Goal: Entertainment & Leisure: Consume media (video, audio)

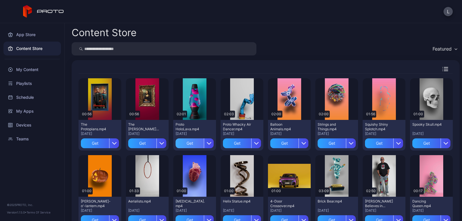
click at [185, 143] on div "Get" at bounding box center [189, 143] width 28 height 10
click at [26, 69] on div "My Content" at bounding box center [31, 70] width 57 height 14
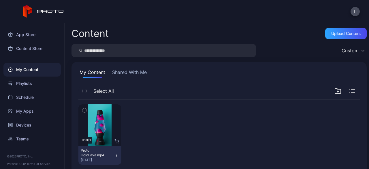
click at [185, 79] on div "My Content Shared With Me Select All Preview 02:01 Proto HoloLava.mp4 [DATE]" at bounding box center [220, 119] width 296 height 114
click at [90, 132] on div "Preview" at bounding box center [99, 125] width 43 height 42
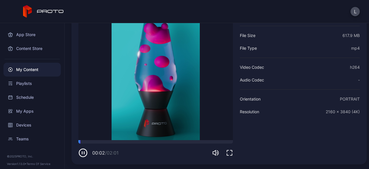
scroll to position [69, 0]
click at [84, 153] on icon "button" at bounding box center [84, 153] width 0 height 2
click at [83, 153] on icon "button" at bounding box center [83, 153] width 3 height 3
click at [102, 161] on div "Proto HoloLava.mp4 [DATE] Sorry, your browser doesn‘t support embedded videos 0…" at bounding box center [220, 71] width 296 height 188
click at [84, 154] on icon "button" at bounding box center [82, 152] width 9 height 9
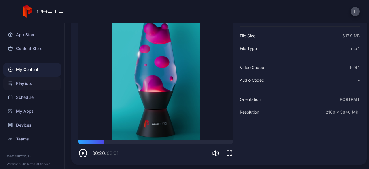
click at [30, 84] on div "Playlists" at bounding box center [31, 83] width 57 height 14
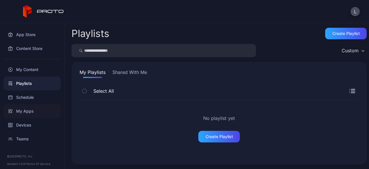
click at [28, 117] on div "My Apps" at bounding box center [31, 111] width 57 height 14
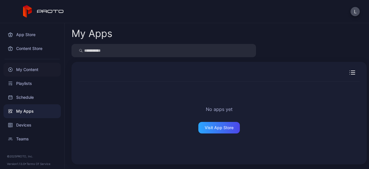
click at [25, 71] on div "My Content" at bounding box center [31, 70] width 57 height 14
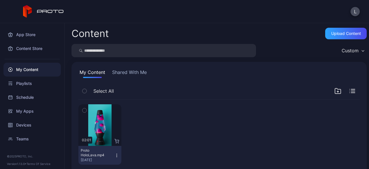
click at [132, 71] on button "Shared With Me" at bounding box center [129, 73] width 37 height 9
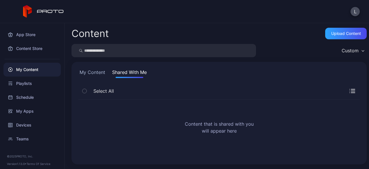
click at [92, 70] on button "My Content" at bounding box center [92, 73] width 28 height 9
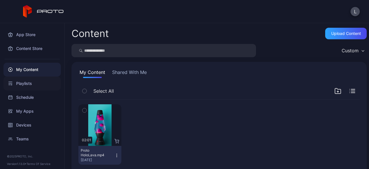
click at [35, 83] on div "Playlists" at bounding box center [31, 83] width 57 height 14
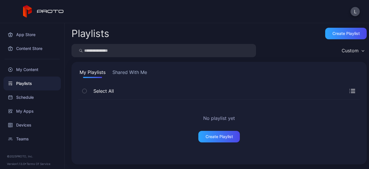
click at [140, 75] on button "Shared With Me" at bounding box center [129, 73] width 37 height 9
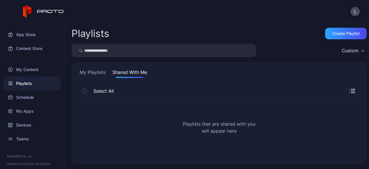
click at [95, 74] on button "My Playlists" at bounding box center [92, 73] width 28 height 9
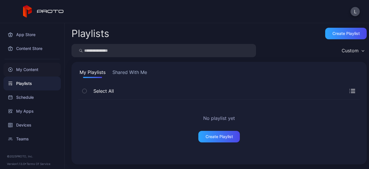
click at [29, 71] on div "My Content" at bounding box center [31, 70] width 57 height 14
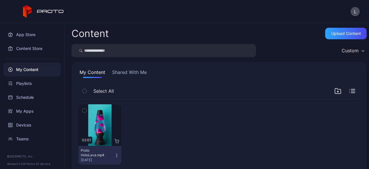
click at [214, 33] on div "Content Upload Content" at bounding box center [220, 34] width 296 height 12
click at [104, 124] on div "Preview" at bounding box center [100, 124] width 18 height 9
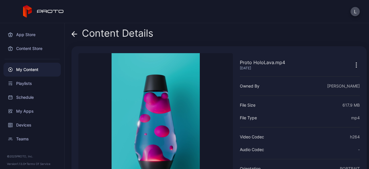
click at [217, 133] on video "Sorry, your browser doesn‘t support embedded videos" at bounding box center [155, 131] width 155 height 156
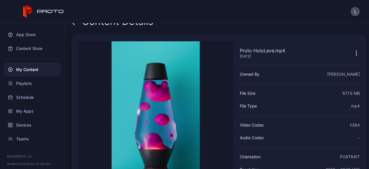
scroll to position [12, 0]
click at [32, 80] on div "Playlists" at bounding box center [31, 83] width 57 height 14
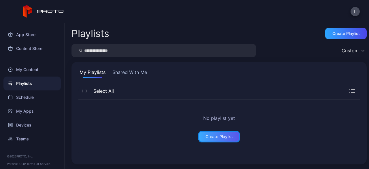
click at [214, 134] on div "Create Playlist" at bounding box center [219, 136] width 27 height 5
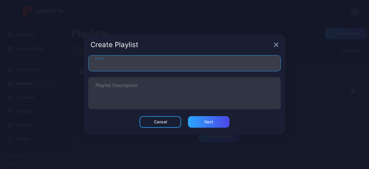
click at [204, 57] on input "Name" at bounding box center [184, 63] width 193 height 16
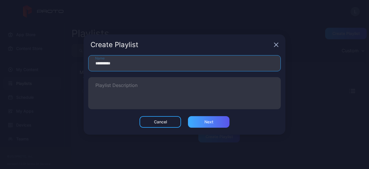
type input "**********"
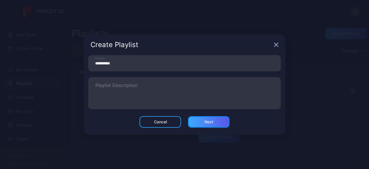
click at [209, 123] on div "Next" at bounding box center [209, 121] width 9 height 5
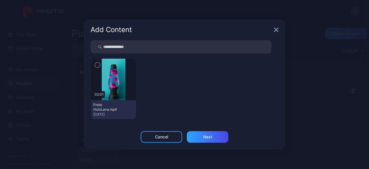
click at [120, 84] on img at bounding box center [113, 80] width 23 height 42
click at [96, 63] on icon "button" at bounding box center [97, 65] width 5 height 6
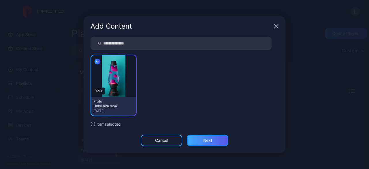
click at [206, 138] on div "Next" at bounding box center [207, 140] width 9 height 5
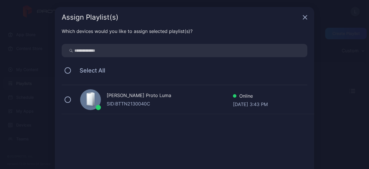
click at [192, 106] on div "SID: BTTN2130040C" at bounding box center [170, 103] width 126 height 7
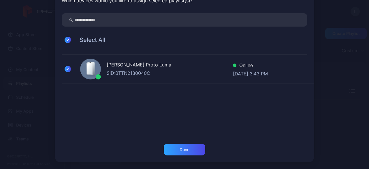
scroll to position [30, 0]
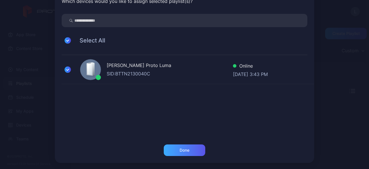
click at [189, 152] on div "Done" at bounding box center [185, 150] width 42 height 12
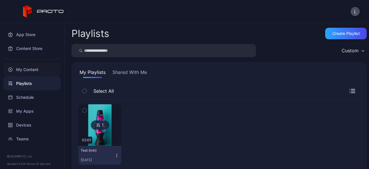
click at [36, 66] on div "My Content" at bounding box center [31, 70] width 57 height 14
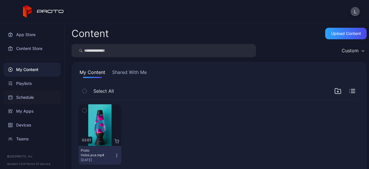
click at [29, 102] on div "Schedule" at bounding box center [31, 97] width 57 height 14
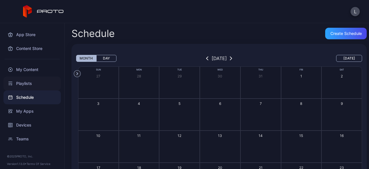
click at [29, 86] on div "Playlists" at bounding box center [31, 83] width 57 height 14
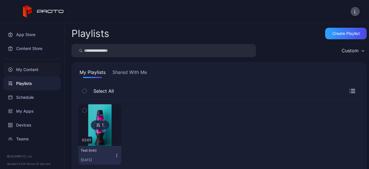
click at [30, 69] on div "My Content" at bounding box center [31, 70] width 57 height 14
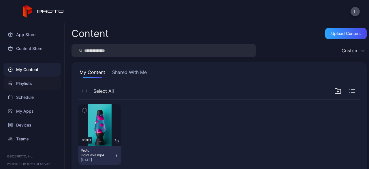
click at [32, 85] on div "Playlists" at bounding box center [31, 83] width 57 height 14
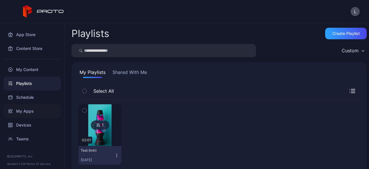
click at [31, 116] on div "My Apps" at bounding box center [31, 111] width 57 height 14
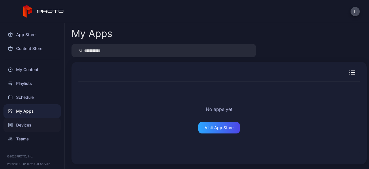
click at [30, 121] on div "Devices" at bounding box center [31, 125] width 57 height 14
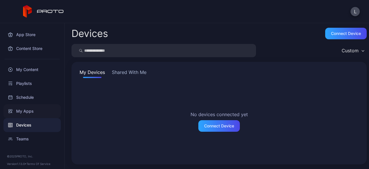
click at [30, 107] on div "My Apps" at bounding box center [31, 111] width 57 height 14
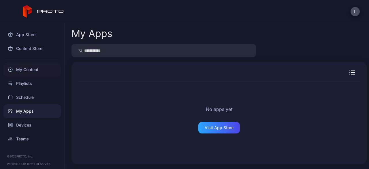
click at [32, 69] on div "My Content" at bounding box center [31, 70] width 57 height 14
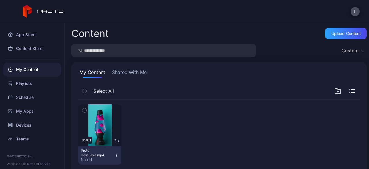
click at [122, 73] on button "Shared With Me" at bounding box center [129, 73] width 37 height 9
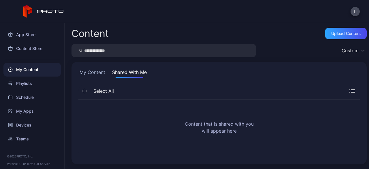
click at [92, 74] on button "My Content" at bounding box center [92, 73] width 28 height 9
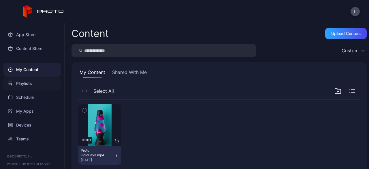
click at [31, 84] on div "Playlists" at bounding box center [31, 83] width 57 height 14
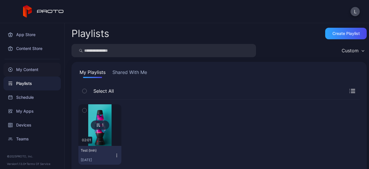
click at [34, 71] on div "My Content" at bounding box center [31, 70] width 57 height 14
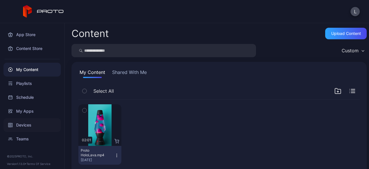
click at [22, 130] on div "Devices" at bounding box center [31, 125] width 57 height 14
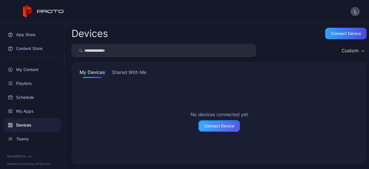
click at [215, 126] on div "Connect Device" at bounding box center [219, 126] width 30 height 5
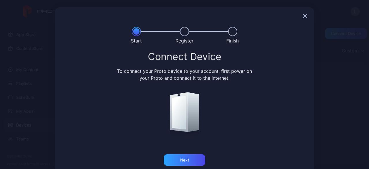
click at [304, 15] on icon "button" at bounding box center [306, 16] width 4 height 4
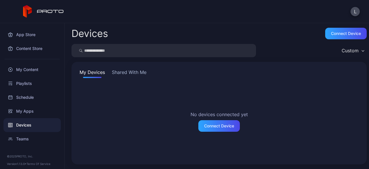
click at [133, 76] on button "Shared With Me" at bounding box center [129, 73] width 37 height 9
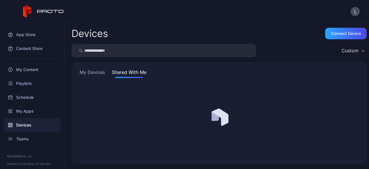
click at [134, 71] on button "Shared With Me" at bounding box center [129, 73] width 37 height 9
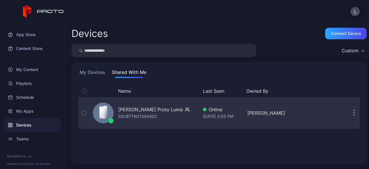
click at [143, 112] on div "[PERSON_NAME] Proto Luma" at bounding box center [150, 109] width 65 height 7
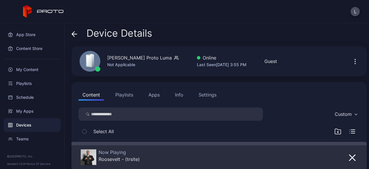
click at [273, 121] on div "Custom Select All 02:01 Proto HoloLava.mp4 [DATE]" at bounding box center [219, 158] width 282 height 102
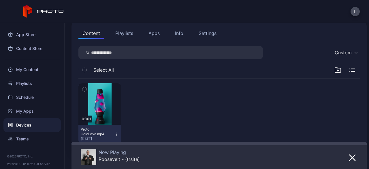
scroll to position [79, 0]
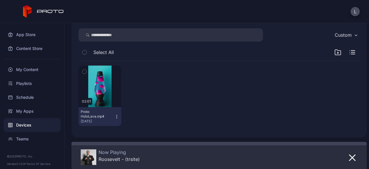
click at [85, 70] on icon "button" at bounding box center [85, 71] width 4 height 6
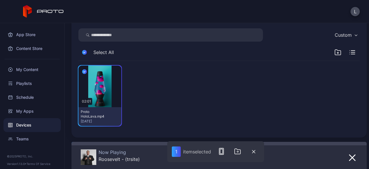
click at [222, 117] on div "02:01 Proto HoloLava.mp4 [DATE]" at bounding box center [219, 96] width 282 height 70
click at [254, 109] on div "02:01 Proto HoloLava.mp4 [DATE]" at bounding box center [219, 96] width 282 height 70
click at [26, 109] on div "My Apps" at bounding box center [31, 111] width 57 height 14
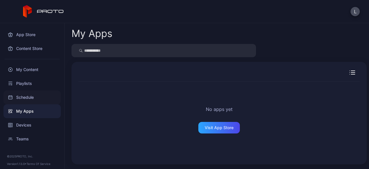
click at [32, 98] on div "Schedule" at bounding box center [31, 97] width 57 height 14
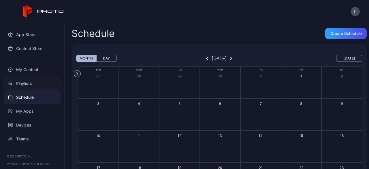
click at [32, 79] on div "Playlists" at bounding box center [31, 83] width 57 height 14
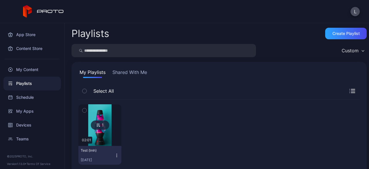
click at [102, 115] on img at bounding box center [99, 125] width 23 height 42
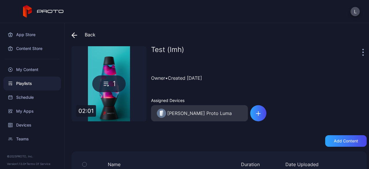
click at [276, 92] on div "Test (lmh) Owner • Created [DATE] Assigned Devices [PERSON_NAME] Proto Luma" at bounding box center [259, 83] width 216 height 75
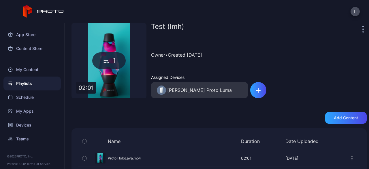
scroll to position [32, 0]
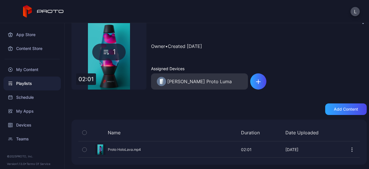
click at [109, 64] on div "1" at bounding box center [109, 51] width 75 height 75
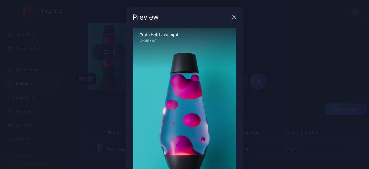
click at [232, 19] on icon "button" at bounding box center [234, 17] width 5 height 5
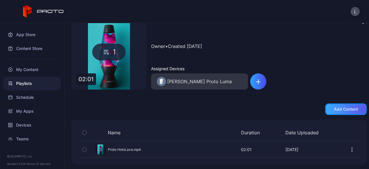
click at [334, 108] on div "Add content" at bounding box center [346, 109] width 24 height 5
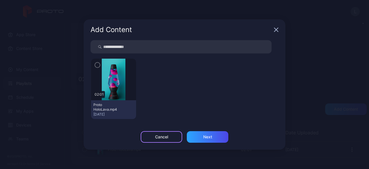
click at [172, 135] on div "Cancel" at bounding box center [162, 137] width 42 height 12
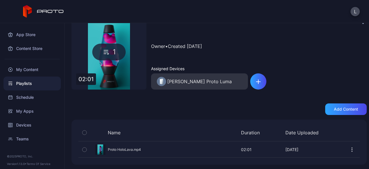
click at [31, 84] on div "Playlists" at bounding box center [31, 83] width 57 height 14
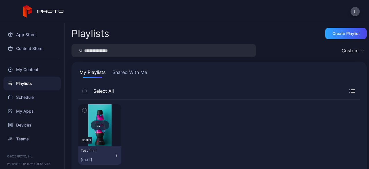
click at [88, 110] on button "button" at bounding box center [84, 110] width 12 height 12
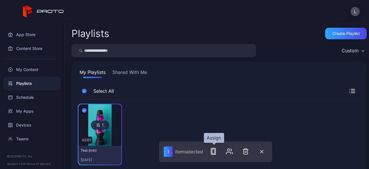
click at [214, 150] on icon "button" at bounding box center [213, 151] width 7 height 7
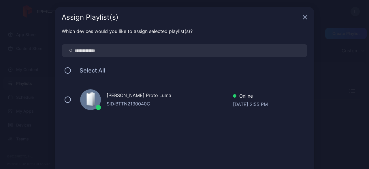
click at [197, 102] on div "SID: BTTN2130040C" at bounding box center [170, 103] width 126 height 7
click at [190, 113] on div "[PERSON_NAME] Proto [PERSON_NAME]: BTTN2130040C Online [DATE] 3:55 PM" at bounding box center [188, 99] width 253 height 29
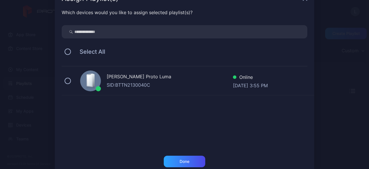
scroll to position [23, 0]
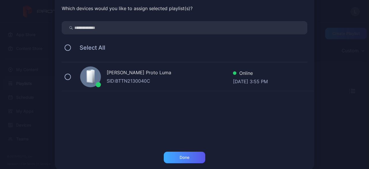
click at [188, 156] on div "Done" at bounding box center [185, 158] width 42 height 12
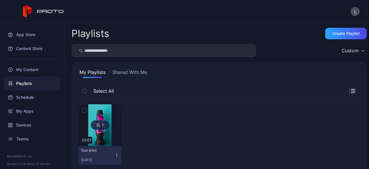
click at [102, 117] on img at bounding box center [99, 125] width 23 height 42
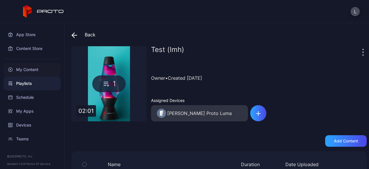
click at [33, 68] on div "My Content" at bounding box center [31, 70] width 57 height 14
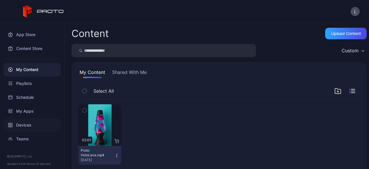
click at [27, 126] on div "Devices" at bounding box center [31, 125] width 57 height 14
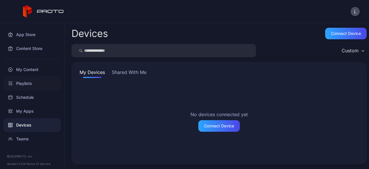
click at [27, 81] on div "Playlists" at bounding box center [31, 83] width 57 height 14
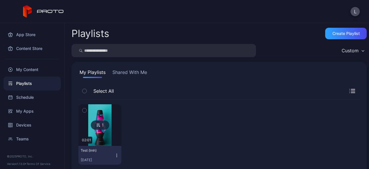
click at [135, 71] on button "Shared With Me" at bounding box center [129, 73] width 37 height 9
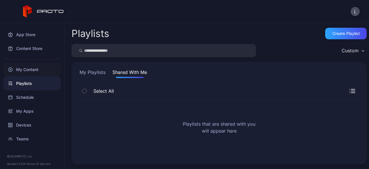
click at [38, 69] on div "My Content" at bounding box center [31, 70] width 57 height 14
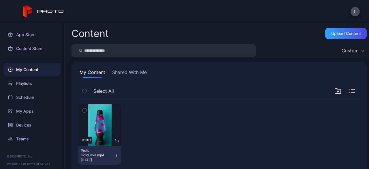
click at [119, 157] on button "Proto HoloLava.mp4 [DATE]" at bounding box center [99, 155] width 43 height 19
click at [158, 118] on div at bounding box center [147, 134] width 43 height 60
click at [116, 153] on icon "button" at bounding box center [117, 155] width 5 height 5
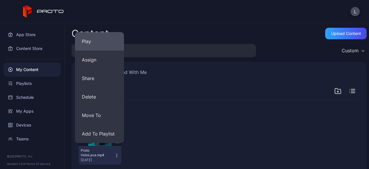
click at [102, 42] on button "Play" at bounding box center [99, 41] width 49 height 18
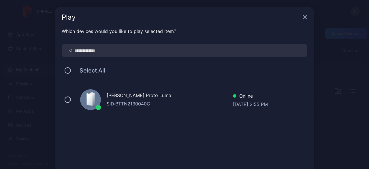
click at [168, 105] on div "SID: BTTN2130040C" at bounding box center [170, 103] width 126 height 7
click at [195, 134] on div "[PERSON_NAME] Proto [PERSON_NAME]: BTTN2130040C Online [DATE] 3:55 PM" at bounding box center [188, 126] width 253 height 82
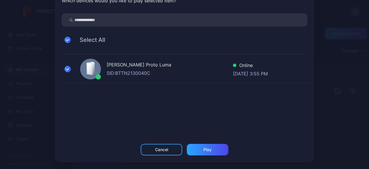
scroll to position [30, 0]
click at [211, 153] on div "Play" at bounding box center [208, 150] width 42 height 12
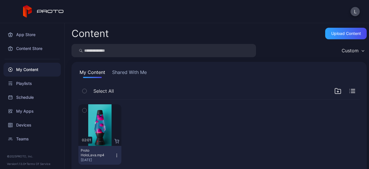
click at [117, 75] on button "Shared With Me" at bounding box center [129, 73] width 37 height 9
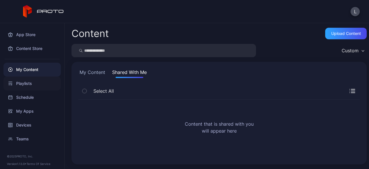
click at [31, 82] on div "Playlists" at bounding box center [31, 83] width 57 height 14
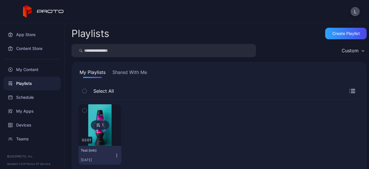
click at [130, 70] on button "Shared With Me" at bounding box center [129, 73] width 37 height 9
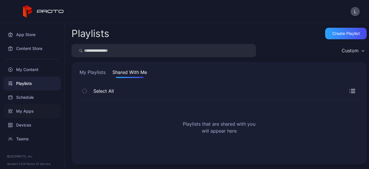
click at [19, 111] on div "My Apps" at bounding box center [31, 111] width 57 height 14
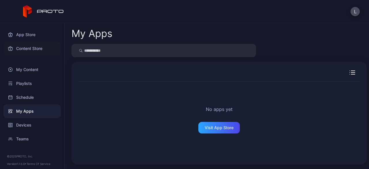
click at [38, 46] on div "Content Store" at bounding box center [31, 49] width 57 height 14
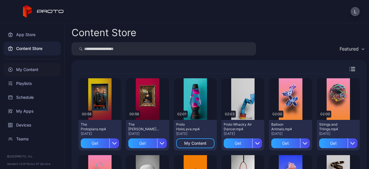
click at [26, 68] on div "My Content" at bounding box center [31, 70] width 57 height 14
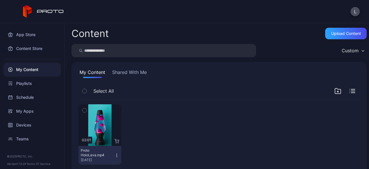
click at [115, 156] on icon "button" at bounding box center [117, 155] width 5 height 5
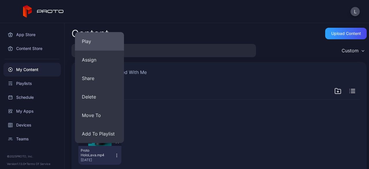
click at [99, 44] on button "Play" at bounding box center [99, 41] width 49 height 18
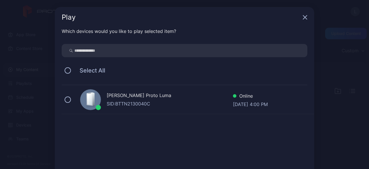
click at [149, 95] on div "[PERSON_NAME] Proto Luma" at bounding box center [170, 96] width 126 height 8
click at [206, 134] on div "[PERSON_NAME] Proto [PERSON_NAME]: BTTN2130040C Online [DATE] 4:00 PM" at bounding box center [188, 126] width 253 height 82
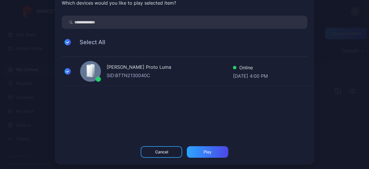
scroll to position [31, 0]
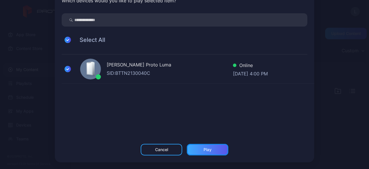
click at [216, 149] on div "Play" at bounding box center [208, 150] width 42 height 12
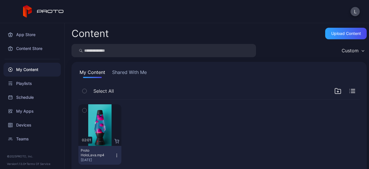
click at [149, 95] on div "Preview 02:01 Proto HoloLava.mp4 [DATE]" at bounding box center [219, 134] width 291 height 79
click at [118, 158] on button "Proto HoloLava.mp4 [DATE]" at bounding box center [99, 155] width 43 height 19
click at [149, 146] on div at bounding box center [147, 134] width 43 height 60
click at [99, 153] on div "Proto HoloLava.mp4" at bounding box center [97, 152] width 32 height 9
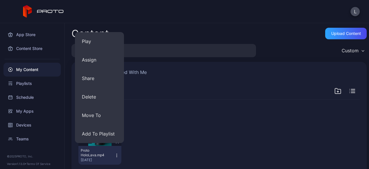
click at [99, 153] on div "Proto HoloLava.mp4" at bounding box center [97, 152] width 32 height 9
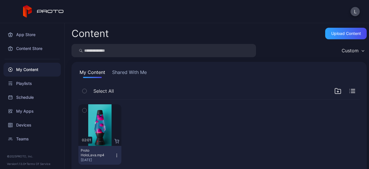
click at [108, 160] on div "[DATE]" at bounding box center [98, 160] width 34 height 5
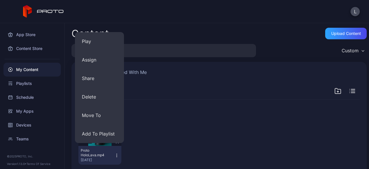
click at [108, 158] on div "[DATE]" at bounding box center [98, 160] width 34 height 5
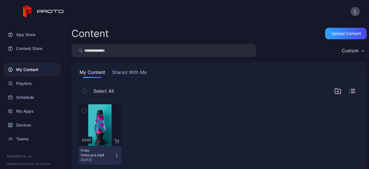
click at [106, 156] on div "Proto HoloLava.mp4" at bounding box center [97, 152] width 32 height 9
click at [190, 115] on div "Preview 02:01 Proto HoloLava.mp4 [DATE]" at bounding box center [219, 135] width 282 height 70
click at [25, 82] on div "Playlists" at bounding box center [31, 83] width 57 height 14
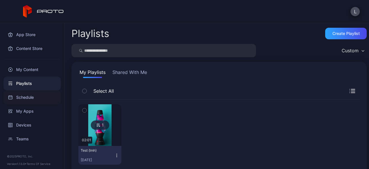
click at [25, 97] on div "Schedule" at bounding box center [31, 97] width 57 height 14
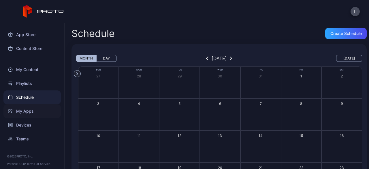
click at [29, 112] on div "My Apps" at bounding box center [31, 111] width 57 height 14
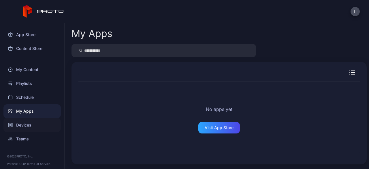
click at [26, 127] on div "Devices" at bounding box center [31, 125] width 57 height 14
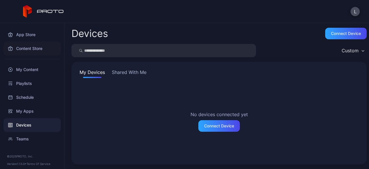
click at [37, 48] on div "Content Store" at bounding box center [31, 49] width 57 height 14
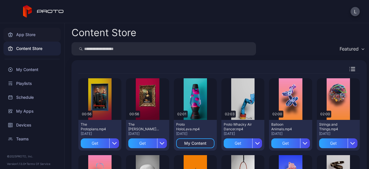
click at [33, 33] on div "App Store" at bounding box center [31, 35] width 57 height 14
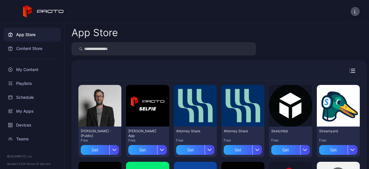
click at [350, 71] on icon "button" at bounding box center [353, 71] width 6 height 4
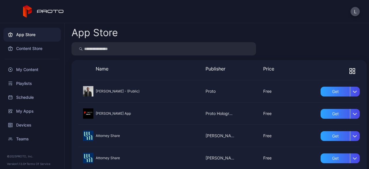
click at [350, 72] on icon "button" at bounding box center [351, 73] width 2 height 2
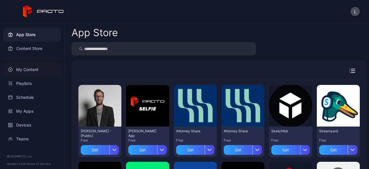
click at [29, 72] on div "My Content" at bounding box center [31, 70] width 57 height 14
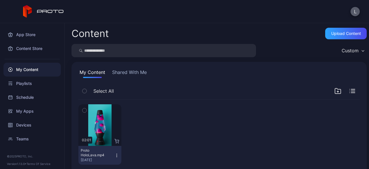
click at [357, 14] on button "L" at bounding box center [355, 11] width 9 height 9
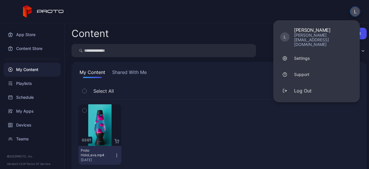
click at [225, 30] on div "Content Upload Content" at bounding box center [220, 34] width 296 height 12
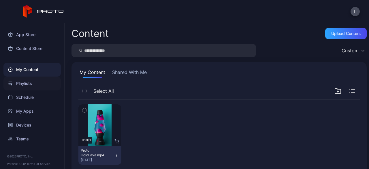
click at [29, 84] on div "Playlists" at bounding box center [31, 83] width 57 height 14
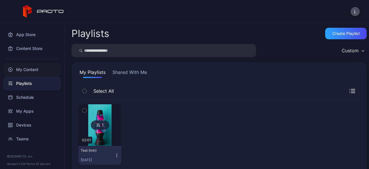
click at [29, 69] on div "My Content" at bounding box center [31, 70] width 57 height 14
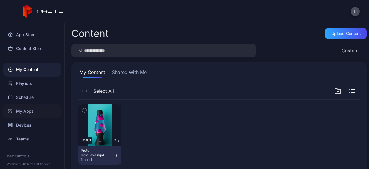
click at [31, 114] on div "My Apps" at bounding box center [31, 111] width 57 height 14
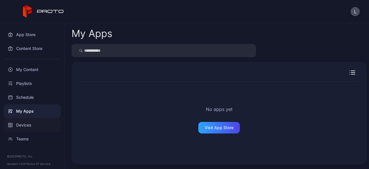
click at [28, 125] on div "Devices" at bounding box center [31, 125] width 57 height 14
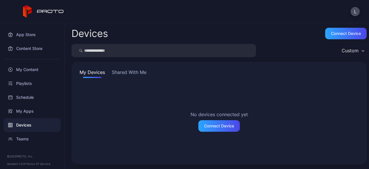
click at [140, 73] on button "Shared With Me" at bounding box center [129, 73] width 37 height 9
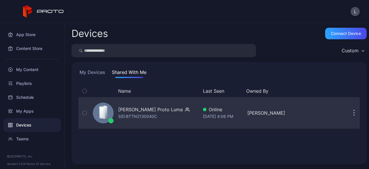
click at [144, 107] on div "[PERSON_NAME] Proto Luma" at bounding box center [150, 109] width 65 height 7
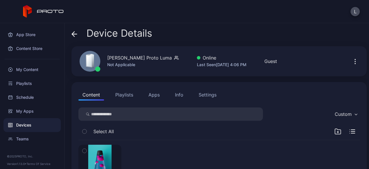
click at [151, 95] on button "Apps" at bounding box center [154, 95] width 19 height 12
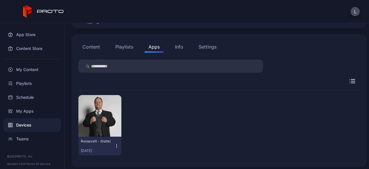
scroll to position [51, 0]
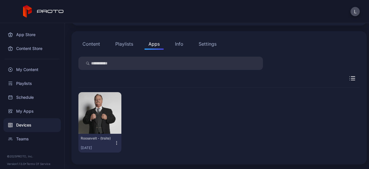
click at [115, 143] on icon "button" at bounding box center [116, 143] width 5 height 6
drag, startPoint x: 107, startPoint y: 148, endPoint x: 224, endPoint y: 131, distance: 118.1
click at [224, 131] on div "Roosevelt - (trsite) [DATE]" at bounding box center [219, 122] width 282 height 70
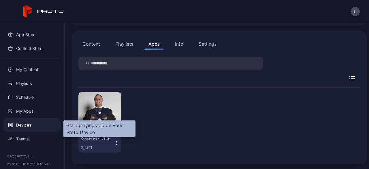
click at [99, 112] on div "button" at bounding box center [100, 112] width 3 height 3
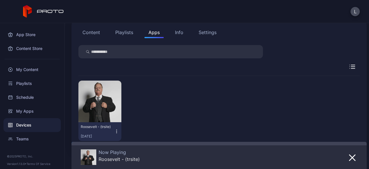
scroll to position [74, 0]
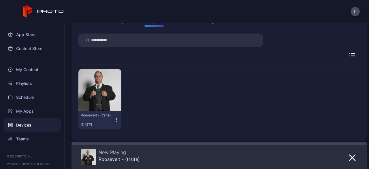
click at [115, 120] on icon "button" at bounding box center [116, 120] width 5 height 6
drag, startPoint x: 173, startPoint y: 122, endPoint x: 142, endPoint y: 110, distance: 32.9
click at [142, 110] on div "Roosevelt - (trsite) [DATE]" at bounding box center [219, 99] width 282 height 70
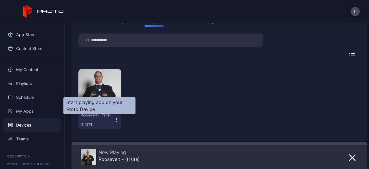
click at [99, 90] on div "button" at bounding box center [100, 89] width 3 height 3
click at [100, 88] on div "button" at bounding box center [100, 89] width 3 height 3
click at [97, 91] on div "button" at bounding box center [100, 89] width 18 height 9
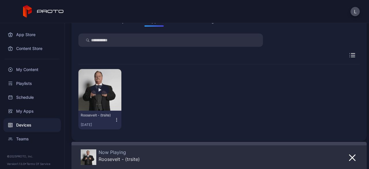
click at [95, 94] on button "button" at bounding box center [99, 90] width 43 height 42
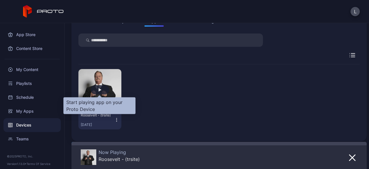
click at [101, 88] on div "button" at bounding box center [100, 89] width 3 height 3
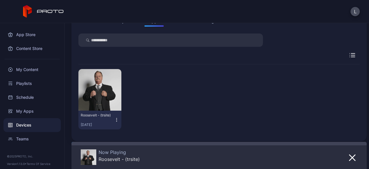
click at [199, 161] on div "Now Playing [PERSON_NAME] - (trsite)" at bounding box center [201, 157] width 240 height 16
click at [88, 156] on img at bounding box center [89, 157] width 16 height 16
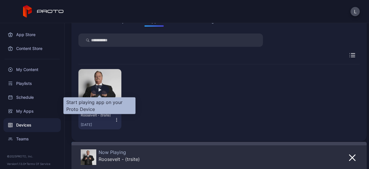
click at [100, 89] on div "button" at bounding box center [100, 89] width 3 height 3
click at [99, 89] on div "button" at bounding box center [100, 89] width 3 height 3
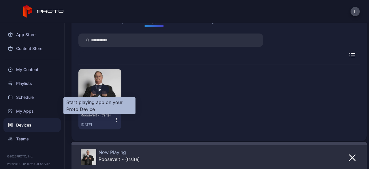
click at [99, 89] on div "button" at bounding box center [100, 89] width 3 height 3
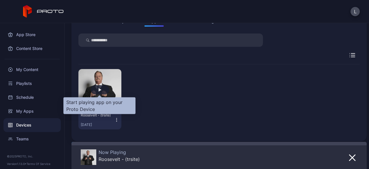
click at [99, 89] on div "button" at bounding box center [100, 89] width 3 height 3
click at [98, 89] on div "button" at bounding box center [100, 89] width 18 height 9
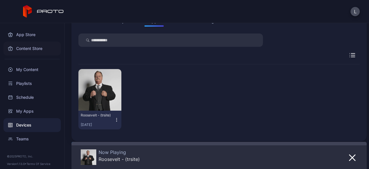
click at [34, 48] on div "Content Store" at bounding box center [31, 49] width 57 height 14
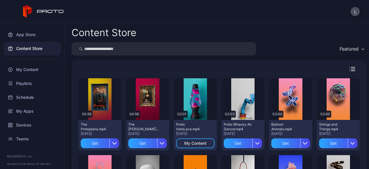
click at [290, 32] on div "Content Store" at bounding box center [220, 33] width 296 height 10
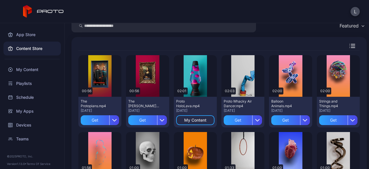
scroll to position [35, 0]
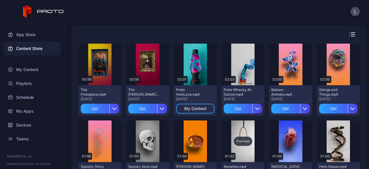
click at [239, 139] on div "Preview" at bounding box center [243, 141] width 18 height 9
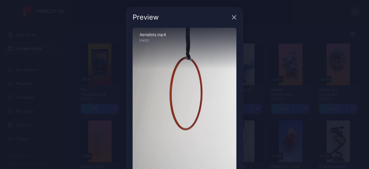
click at [232, 18] on icon "button" at bounding box center [234, 17] width 5 height 5
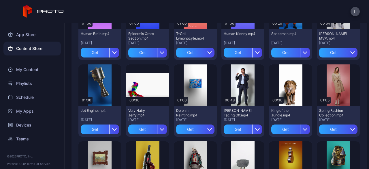
scroll to position [321, 0]
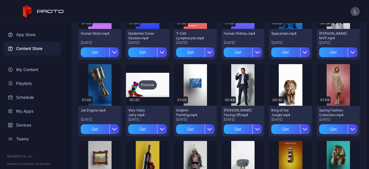
click at [143, 84] on div "Preview" at bounding box center [148, 84] width 18 height 9
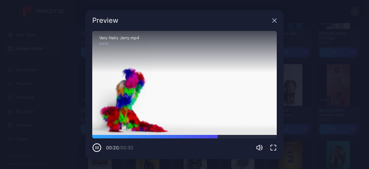
click at [275, 22] on icon "button" at bounding box center [274, 20] width 5 height 5
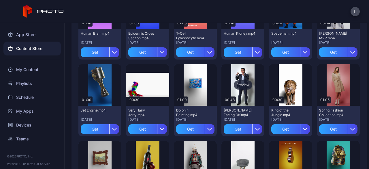
click at [236, 70] on div "Preview" at bounding box center [243, 85] width 43 height 42
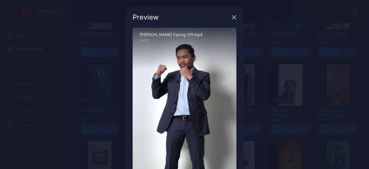
click at [233, 17] on icon "button" at bounding box center [235, 18] width 4 height 4
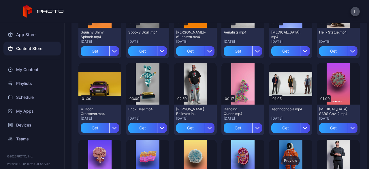
scroll to position [169, 0]
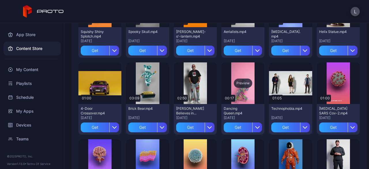
click at [241, 81] on div "Preview" at bounding box center [243, 82] width 18 height 9
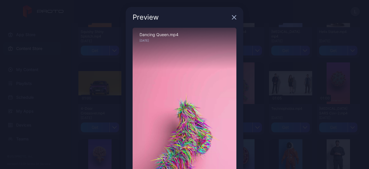
click at [264, 132] on div "Preview Sorry, your browser doesn‘t support embedded videos 00:03 / 00:17 Danci…" at bounding box center [184, 122] width 369 height 244
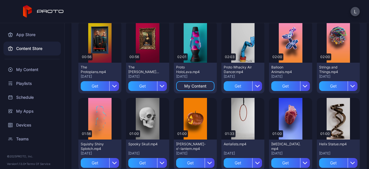
scroll to position [57, 0]
click at [285, 43] on div "Preview" at bounding box center [291, 41] width 18 height 9
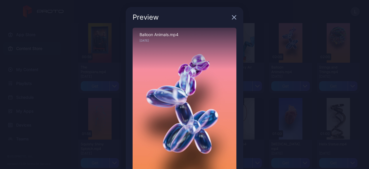
click at [232, 18] on icon "button" at bounding box center [234, 17] width 5 height 5
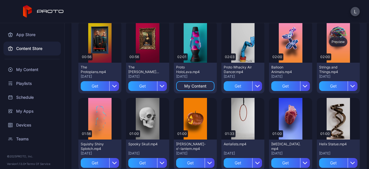
drag, startPoint x: 230, startPoint y: 18, endPoint x: 331, endPoint y: 52, distance: 106.4
click at [331, 52] on div "Preview" at bounding box center [338, 42] width 43 height 42
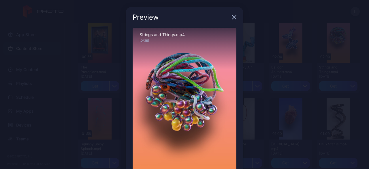
click at [232, 19] on icon "button" at bounding box center [234, 17] width 5 height 5
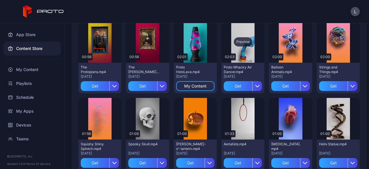
click at [237, 41] on div "Preview" at bounding box center [243, 41] width 18 height 9
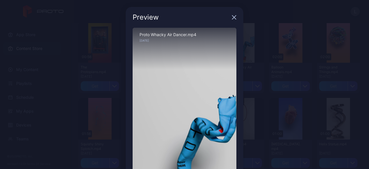
click at [232, 20] on icon "button" at bounding box center [234, 17] width 5 height 5
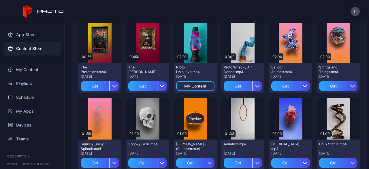
click at [192, 118] on div "Preview" at bounding box center [195, 118] width 18 height 9
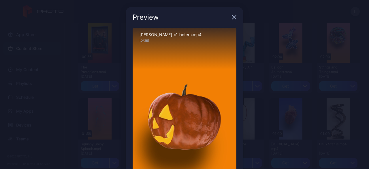
click at [232, 16] on icon "button" at bounding box center [234, 17] width 5 height 5
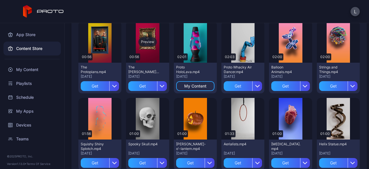
click at [145, 42] on div "Preview" at bounding box center [148, 41] width 18 height 9
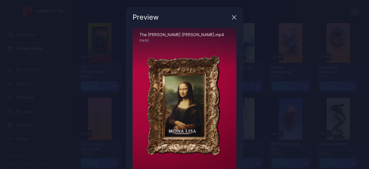
click at [228, 19] on div "Preview" at bounding box center [185, 17] width 118 height 21
click at [232, 19] on icon "button" at bounding box center [234, 17] width 5 height 5
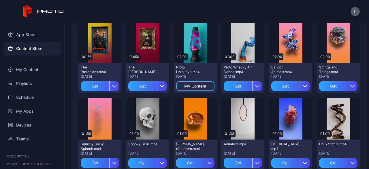
click at [355, 13] on button "L" at bounding box center [355, 11] width 9 height 9
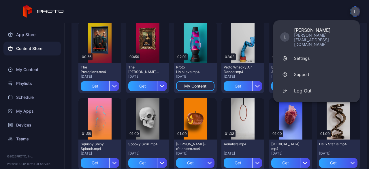
click at [323, 10] on div "L L [PERSON_NAME] [PERSON_NAME][EMAIL_ADDRESS][DOMAIN_NAME] Settings Support Lo…" at bounding box center [184, 11] width 369 height 23
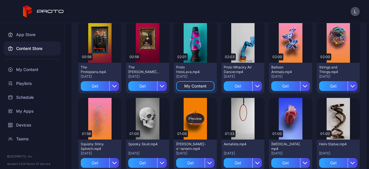
click at [193, 117] on div "Preview" at bounding box center [195, 118] width 18 height 9
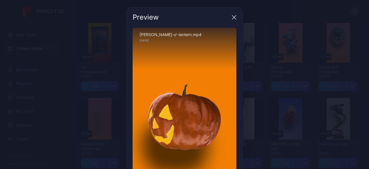
click at [233, 16] on icon "button" at bounding box center [235, 18] width 4 height 4
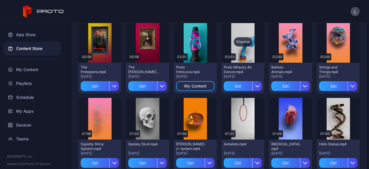
click at [234, 43] on div "Preview" at bounding box center [243, 41] width 18 height 9
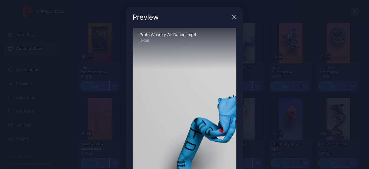
click at [232, 18] on icon "button" at bounding box center [234, 17] width 5 height 5
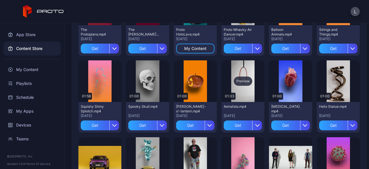
scroll to position [86, 0]
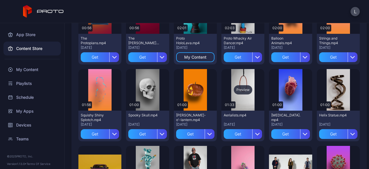
click at [244, 90] on div "Preview" at bounding box center [243, 89] width 18 height 9
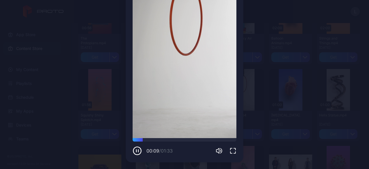
scroll to position [74, 0]
click at [211, 148] on div "00:11 / 01:33" at bounding box center [185, 150] width 104 height 9
click at [217, 149] on icon "button" at bounding box center [218, 150] width 3 height 5
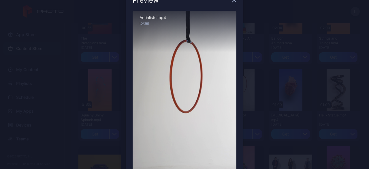
scroll to position [17, 0]
click at [231, 4] on div "Preview" at bounding box center [185, 0] width 118 height 21
click at [233, 2] on icon "button" at bounding box center [235, 1] width 4 height 4
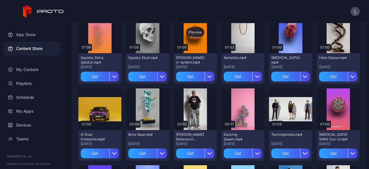
scroll to position [144, 0]
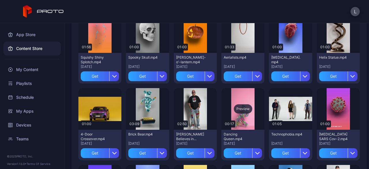
click at [242, 111] on div "Preview" at bounding box center [243, 108] width 18 height 9
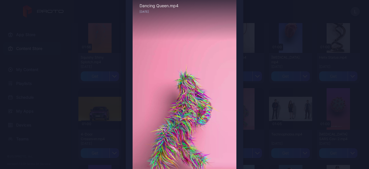
scroll to position [0, 0]
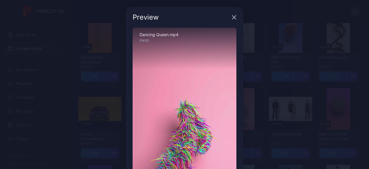
click at [232, 17] on icon "button" at bounding box center [234, 17] width 5 height 5
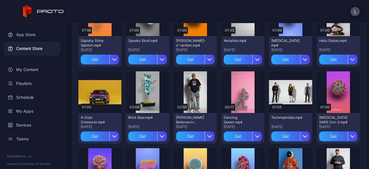
scroll to position [173, 0]
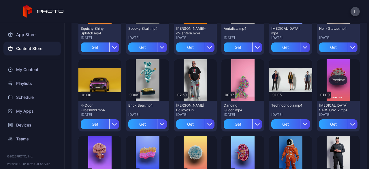
click at [337, 75] on div "Preview" at bounding box center [338, 80] width 43 height 42
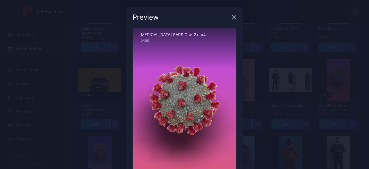
click at [233, 18] on div "Preview" at bounding box center [185, 17] width 118 height 21
click at [232, 17] on icon "button" at bounding box center [234, 17] width 5 height 5
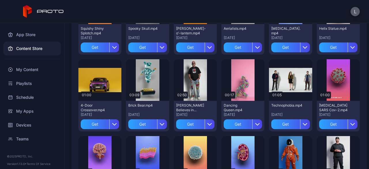
click at [356, 14] on button "L" at bounding box center [355, 11] width 9 height 9
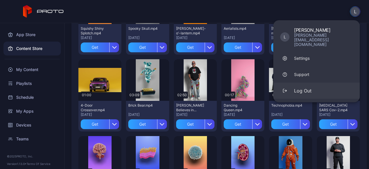
click at [298, 87] on div "Log Out" at bounding box center [303, 90] width 18 height 7
